Goal: Task Accomplishment & Management: Use online tool/utility

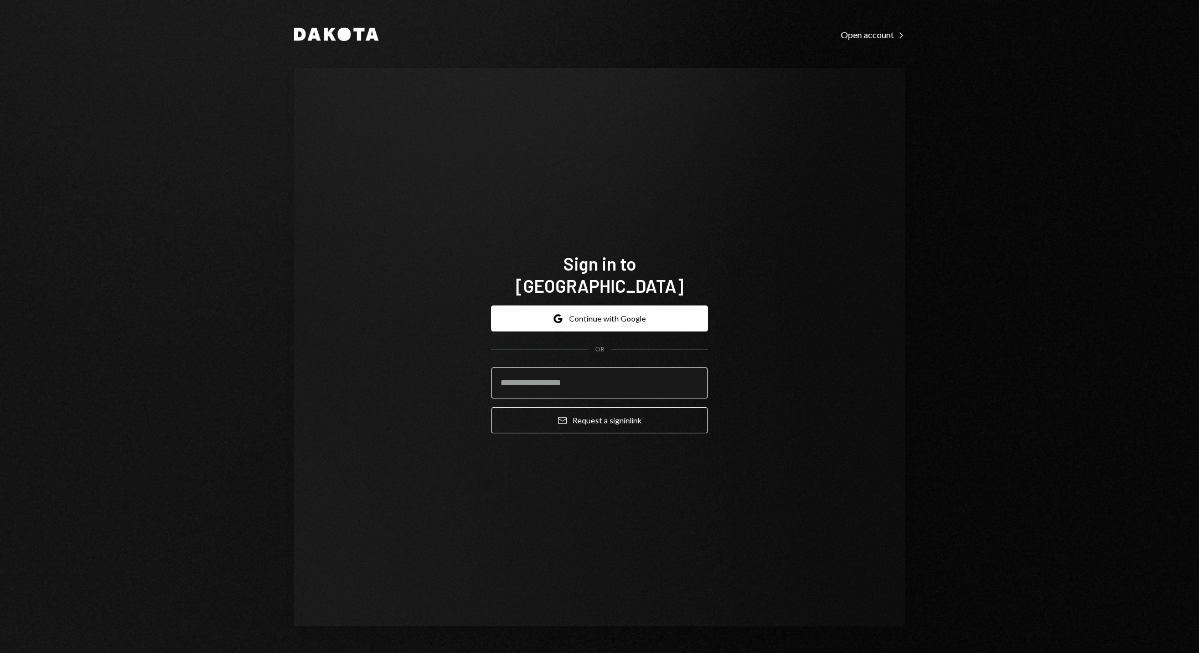
click at [506, 370] on input "email" at bounding box center [599, 383] width 217 height 31
type input "**********"
click at [585, 408] on button "Email Request a sign in link" at bounding box center [599, 421] width 217 height 26
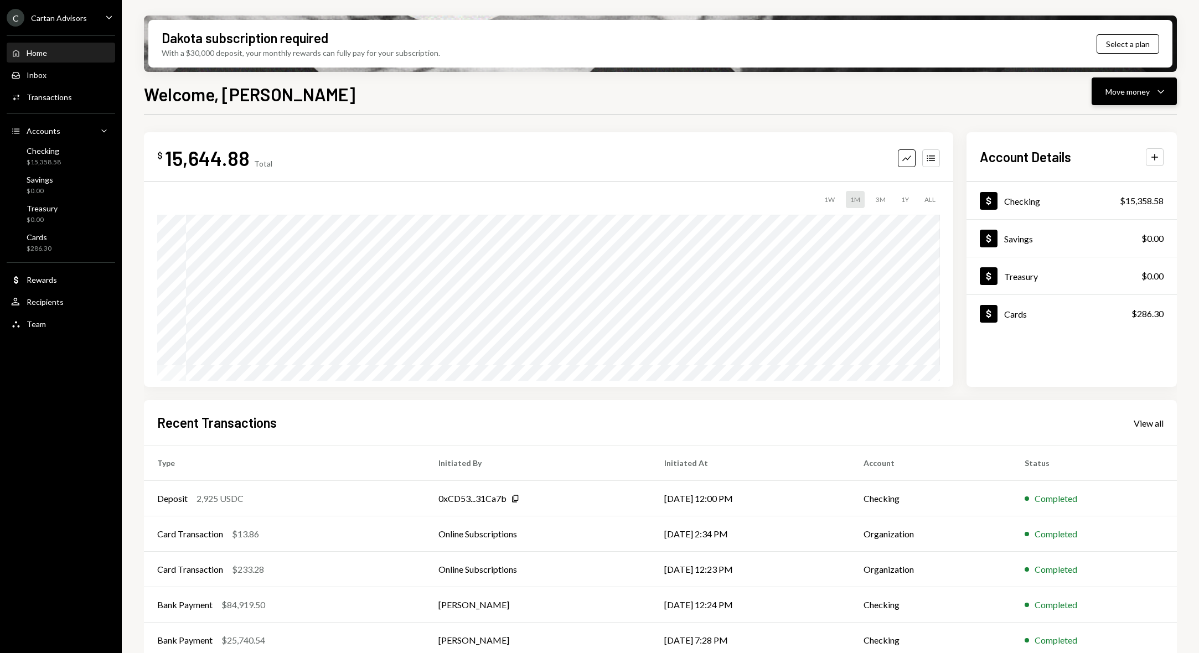
click at [1141, 89] on div "Move money" at bounding box center [1128, 92] width 44 height 12
click at [1129, 128] on div "Send" at bounding box center [1125, 125] width 81 height 12
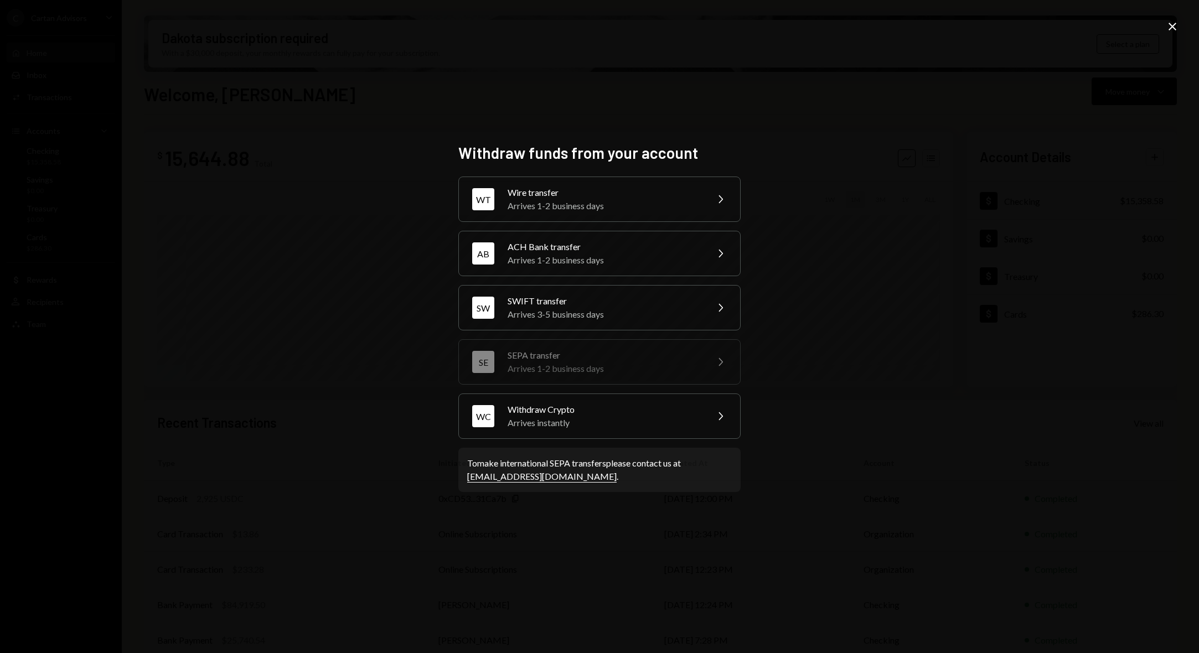
click at [1175, 31] on icon "Close" at bounding box center [1172, 26] width 13 height 13
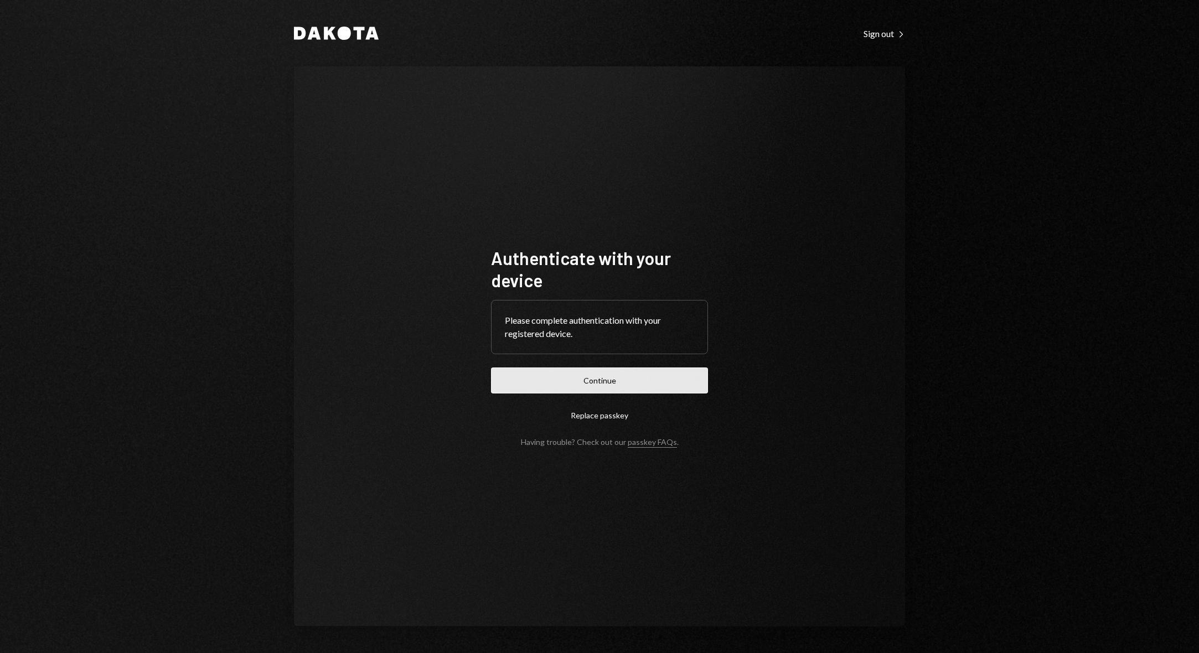
click at [687, 380] on button "Continue" at bounding box center [599, 381] width 217 height 26
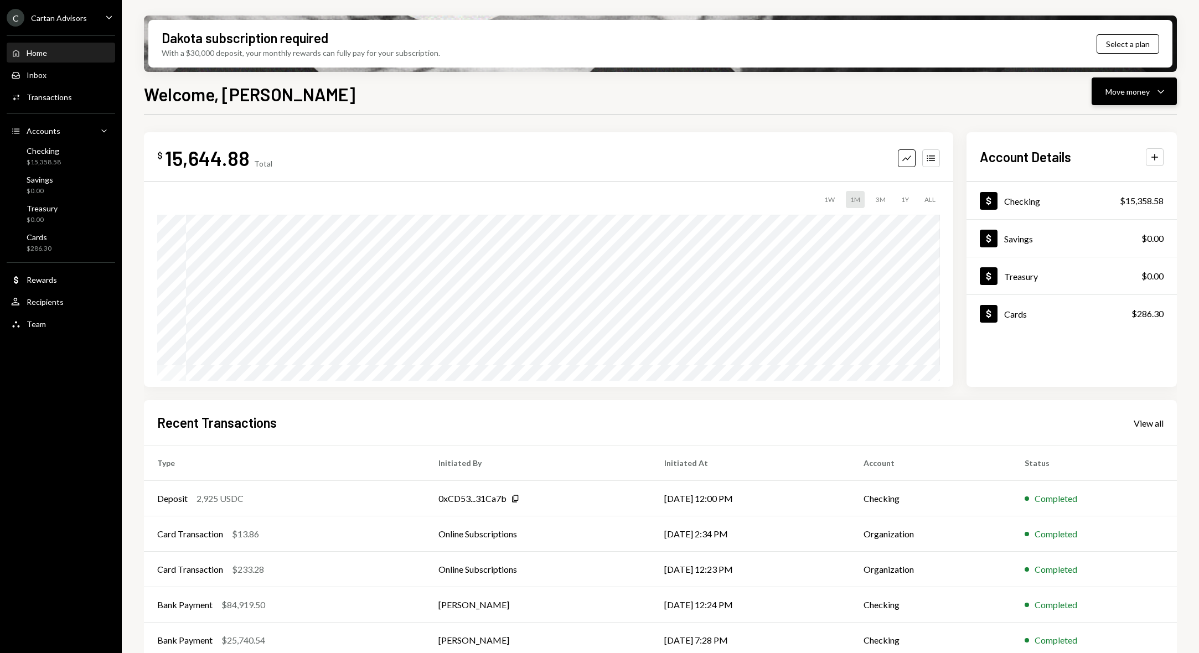
click at [1135, 97] on div "Move money Caret Down" at bounding box center [1135, 91] width 58 height 13
click at [1116, 119] on div "Withdraw Send" at bounding box center [1117, 124] width 111 height 25
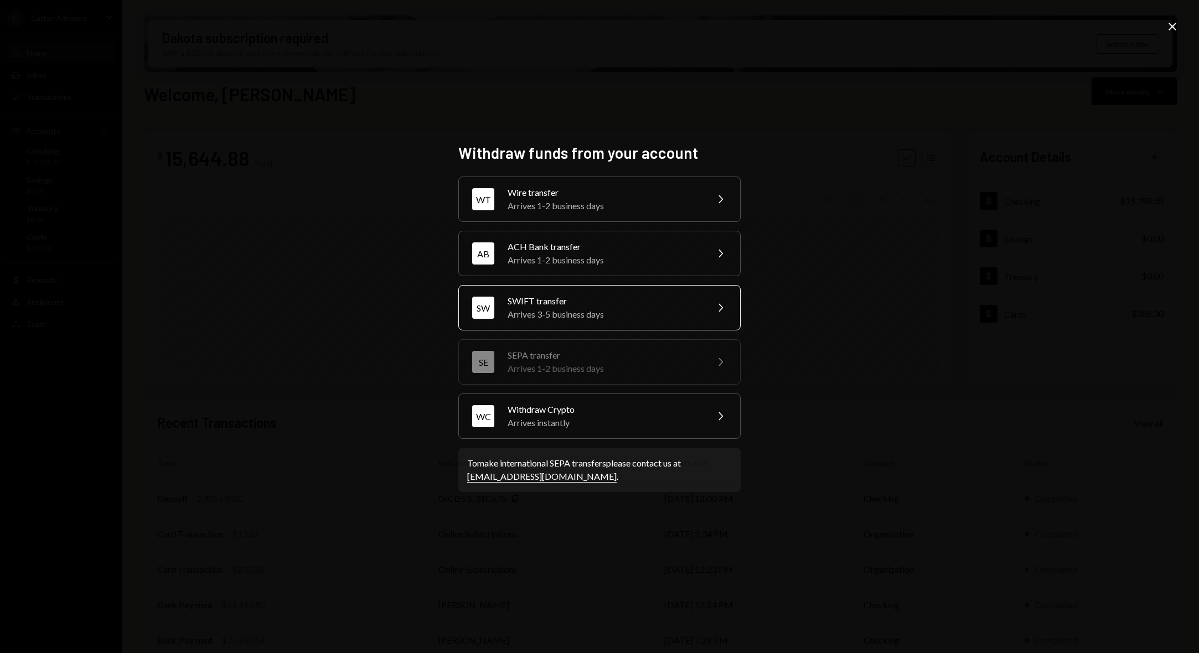
click at [595, 311] on div "Arrives 3-5 business days" at bounding box center [604, 314] width 193 height 13
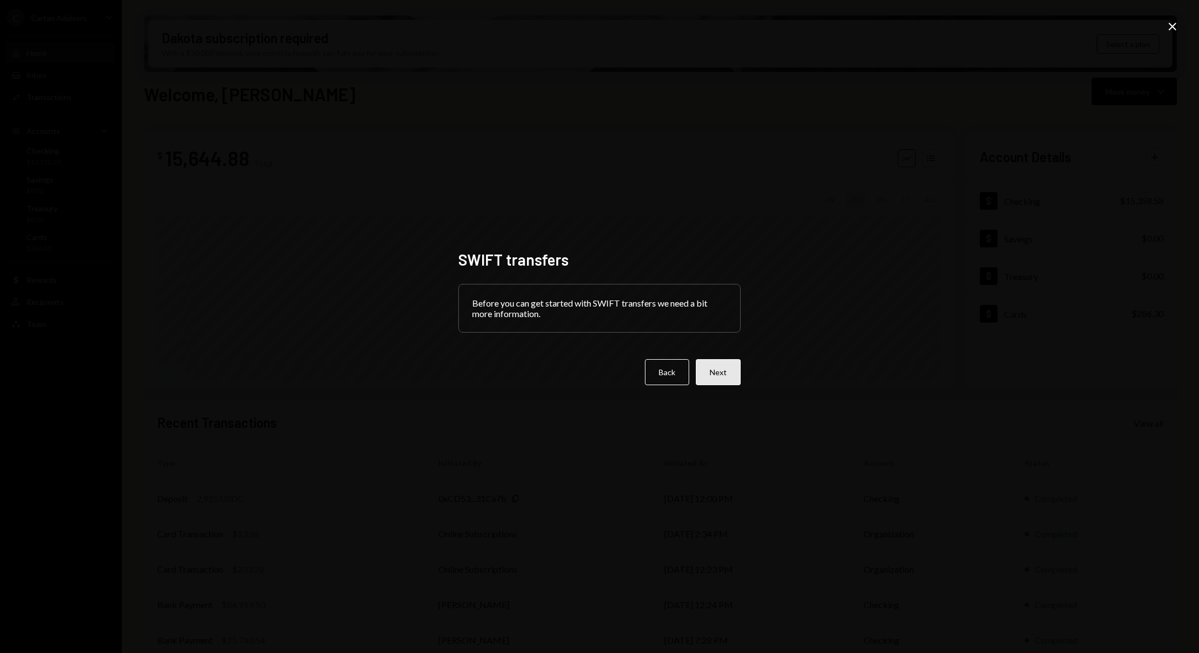
click at [725, 377] on button "Next" at bounding box center [718, 372] width 45 height 26
